Goal: Information Seeking & Learning: Learn about a topic

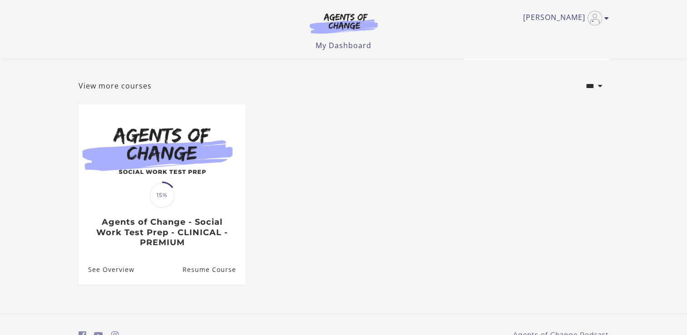
scroll to position [49, 0]
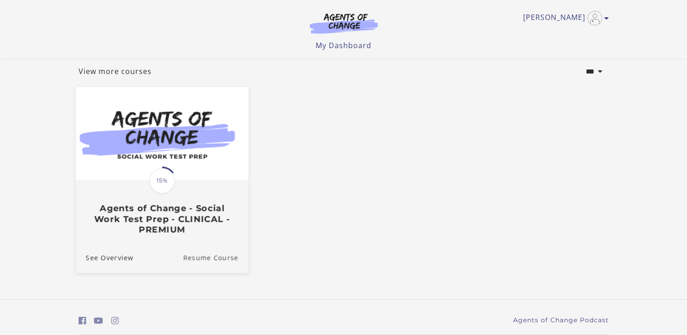
click at [216, 265] on link "Resume Course" at bounding box center [215, 257] width 65 height 30
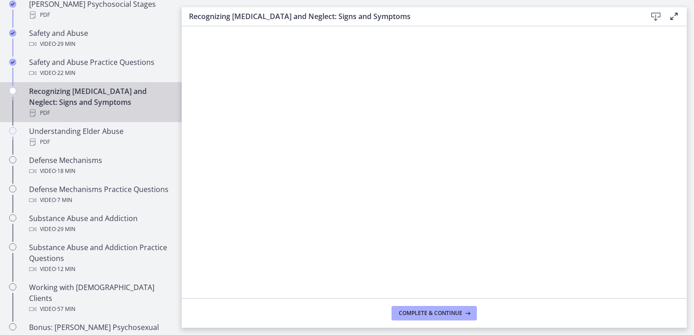
scroll to position [422, 0]
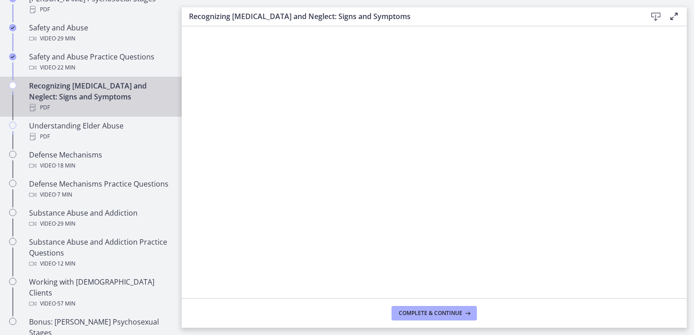
click at [65, 85] on div "Recognizing Child Abuse and Neglect: Signs and Symptoms PDF" at bounding box center [100, 96] width 142 height 33
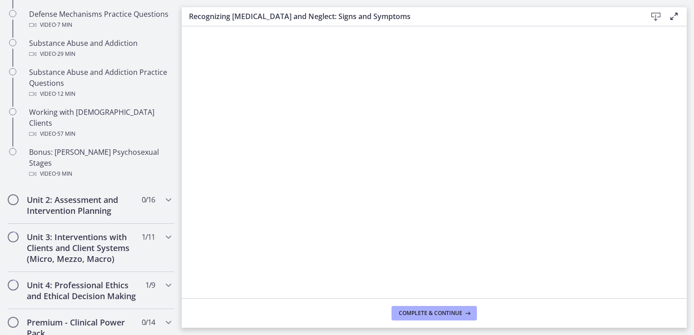
scroll to position [595, 0]
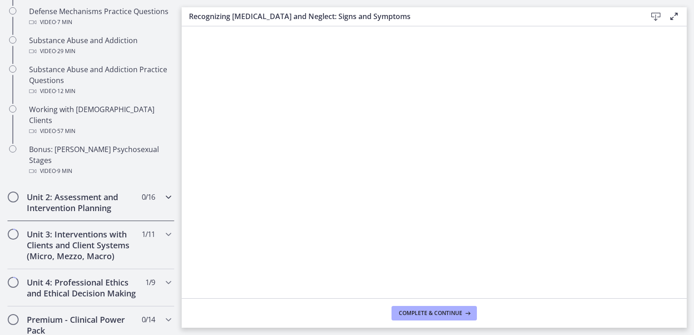
click at [163, 192] on icon "Chapters" at bounding box center [168, 197] width 11 height 11
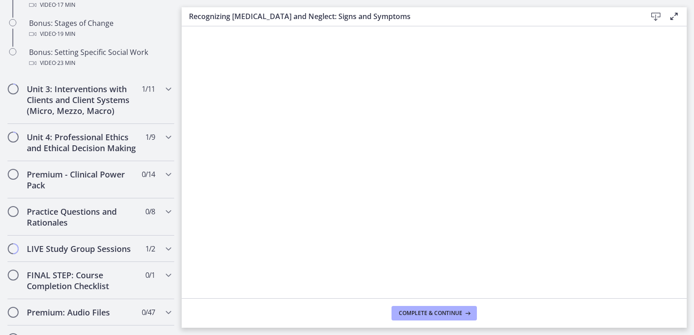
scroll to position [922, 0]
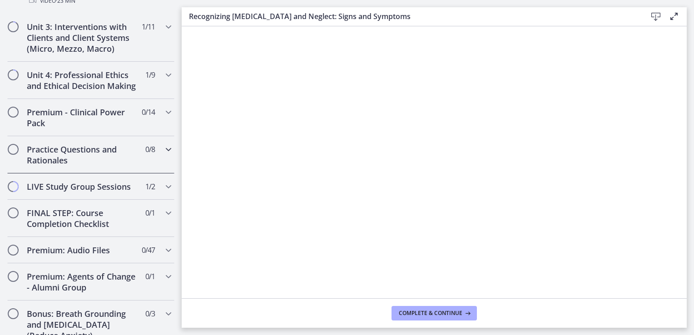
click at [163, 155] on icon "Chapters" at bounding box center [168, 149] width 11 height 11
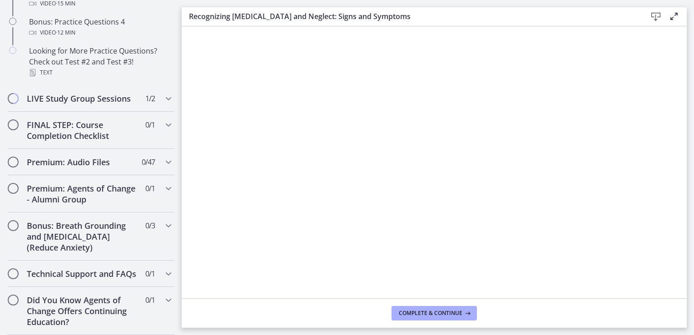
scroll to position [720, 0]
click at [163, 93] on icon "Chapters" at bounding box center [168, 98] width 11 height 11
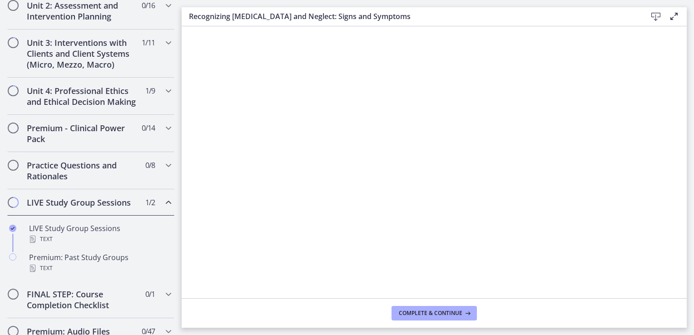
scroll to position [302, 0]
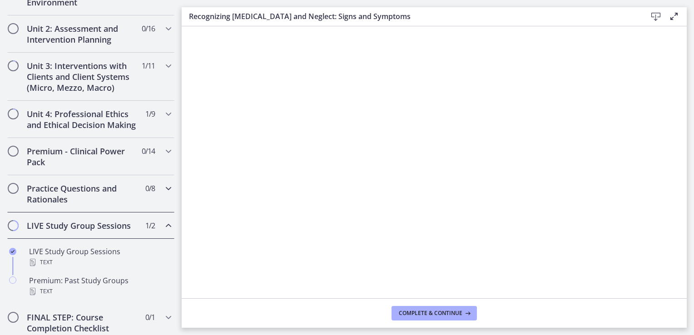
click at [163, 194] on icon "Chapters" at bounding box center [168, 188] width 11 height 11
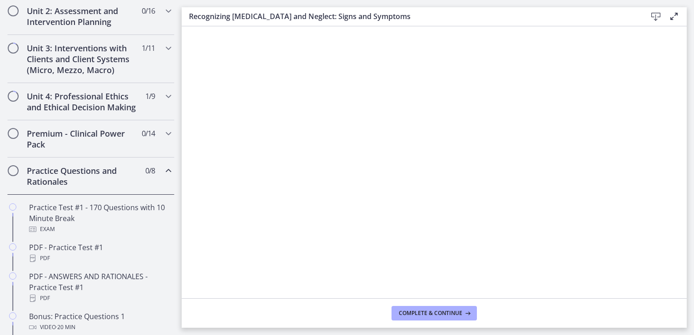
scroll to position [352, 0]
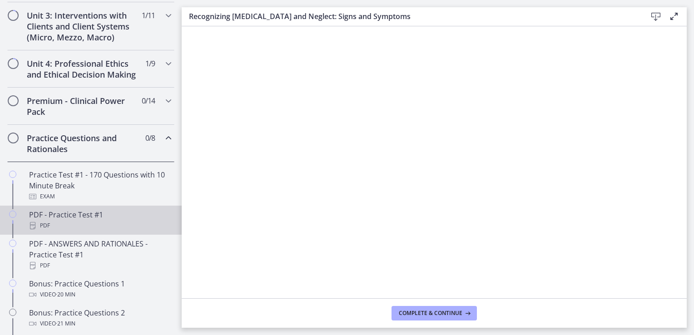
click at [100, 218] on div "PDF - Practice Test #1 PDF" at bounding box center [100, 220] width 142 height 22
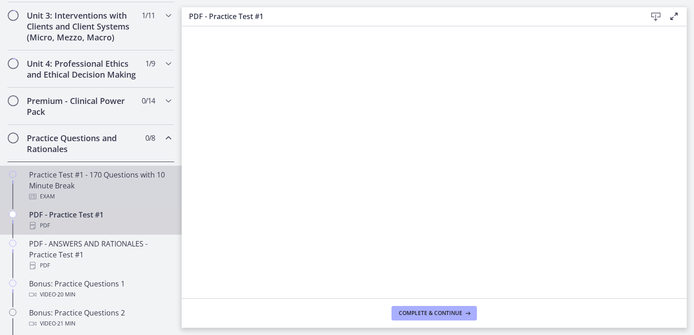
click at [91, 195] on div "Practice Test #1 - 170 Questions with 10 Minute Break Exam" at bounding box center [100, 185] width 142 height 33
